Goal: Find specific page/section: Find specific page/section

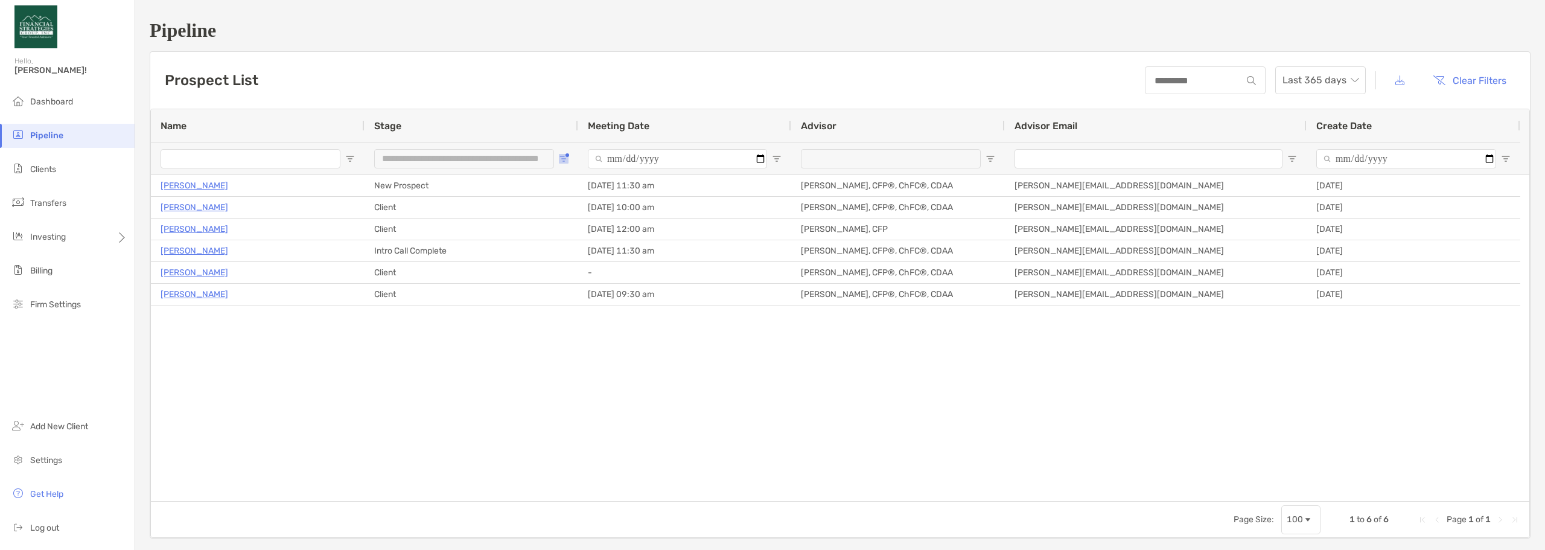
click at [562, 155] on span "Open Filter Menu" at bounding box center [564, 159] width 10 height 10
type input "**********"
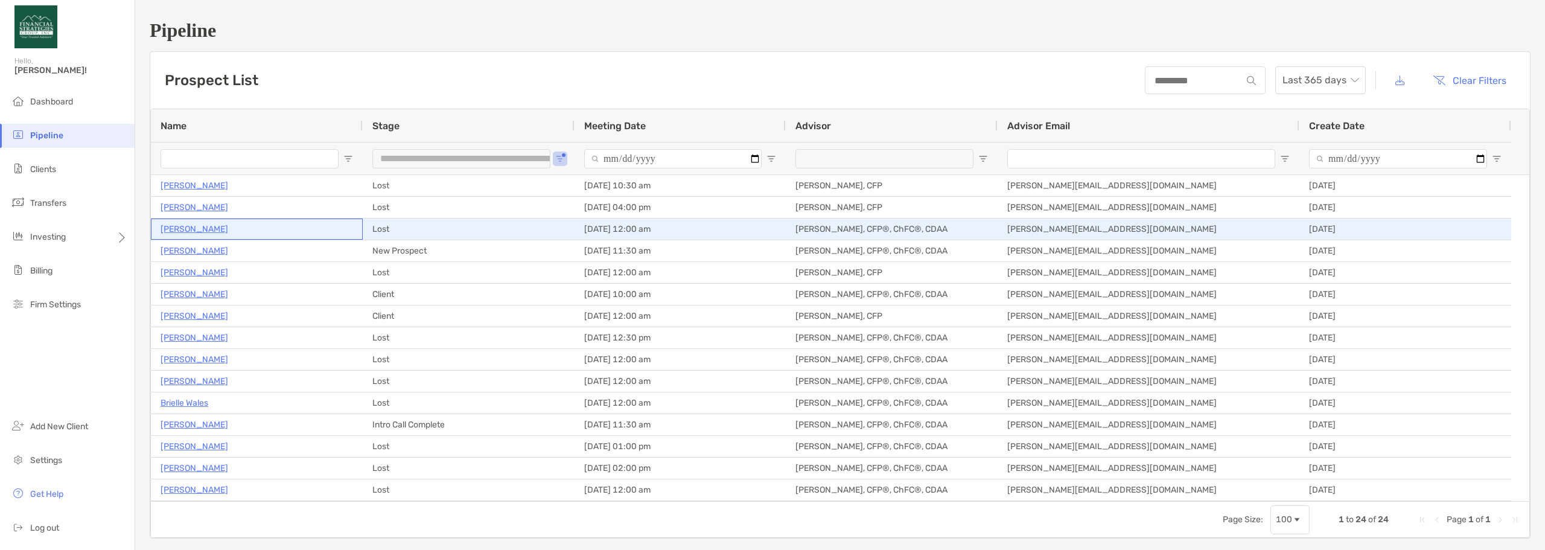
click at [188, 228] on p "[PERSON_NAME]" at bounding box center [195, 228] width 68 height 15
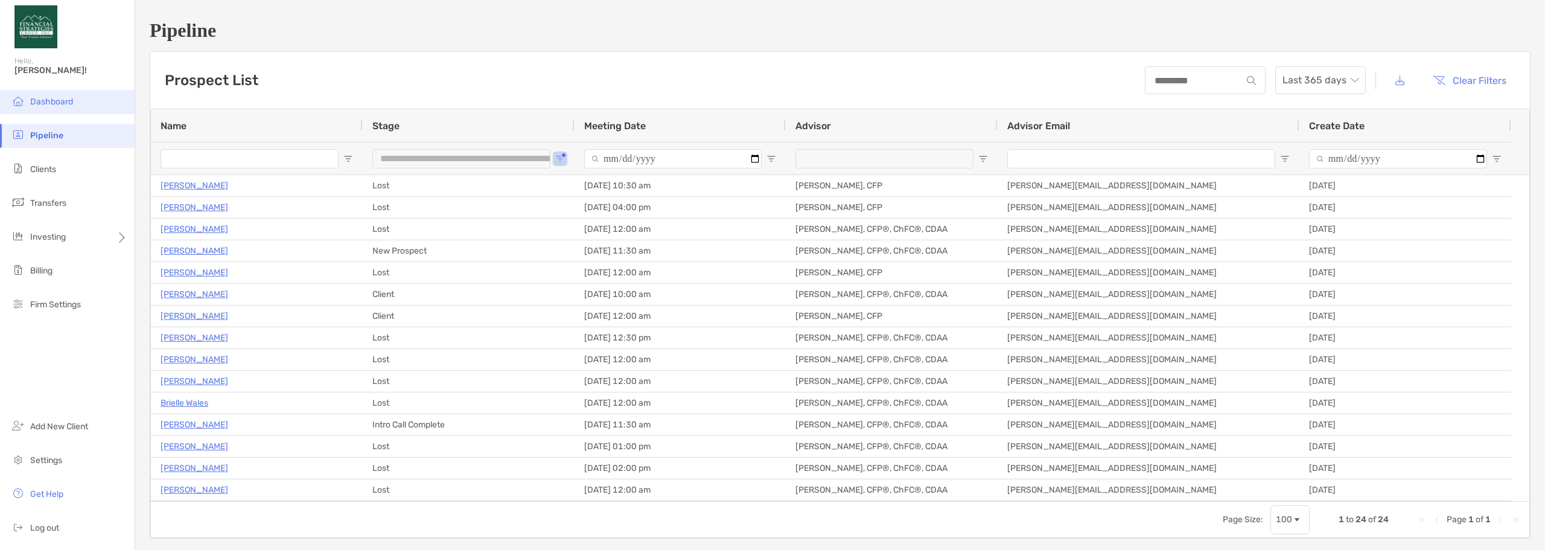
click at [56, 100] on span "Dashboard" at bounding box center [51, 102] width 43 height 10
